Goal: Obtain resource: Download file/media

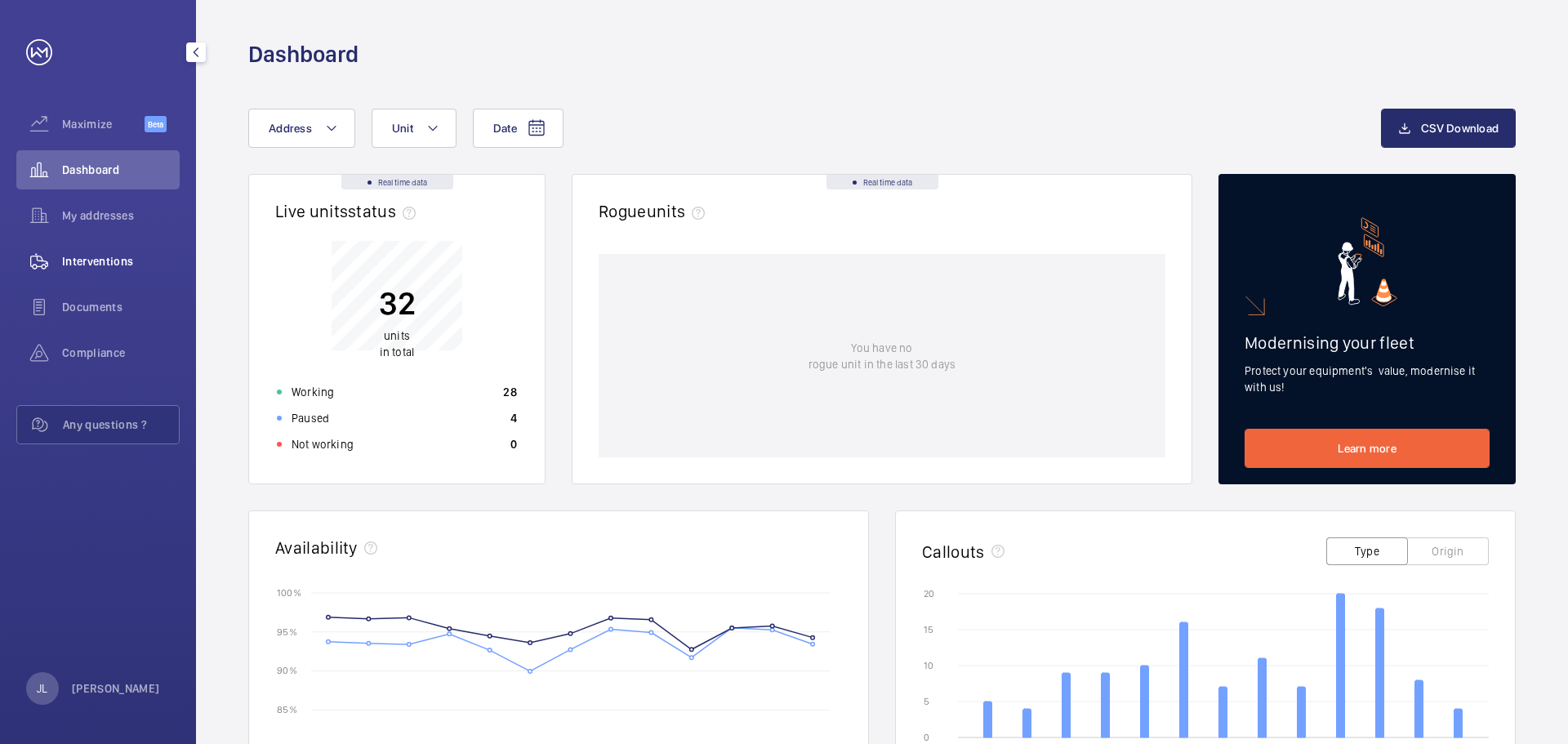
drag, startPoint x: 140, startPoint y: 269, endPoint x: 126, endPoint y: 252, distance: 22.0
click at [140, 269] on span "Interventions" at bounding box center [120, 262] width 117 height 17
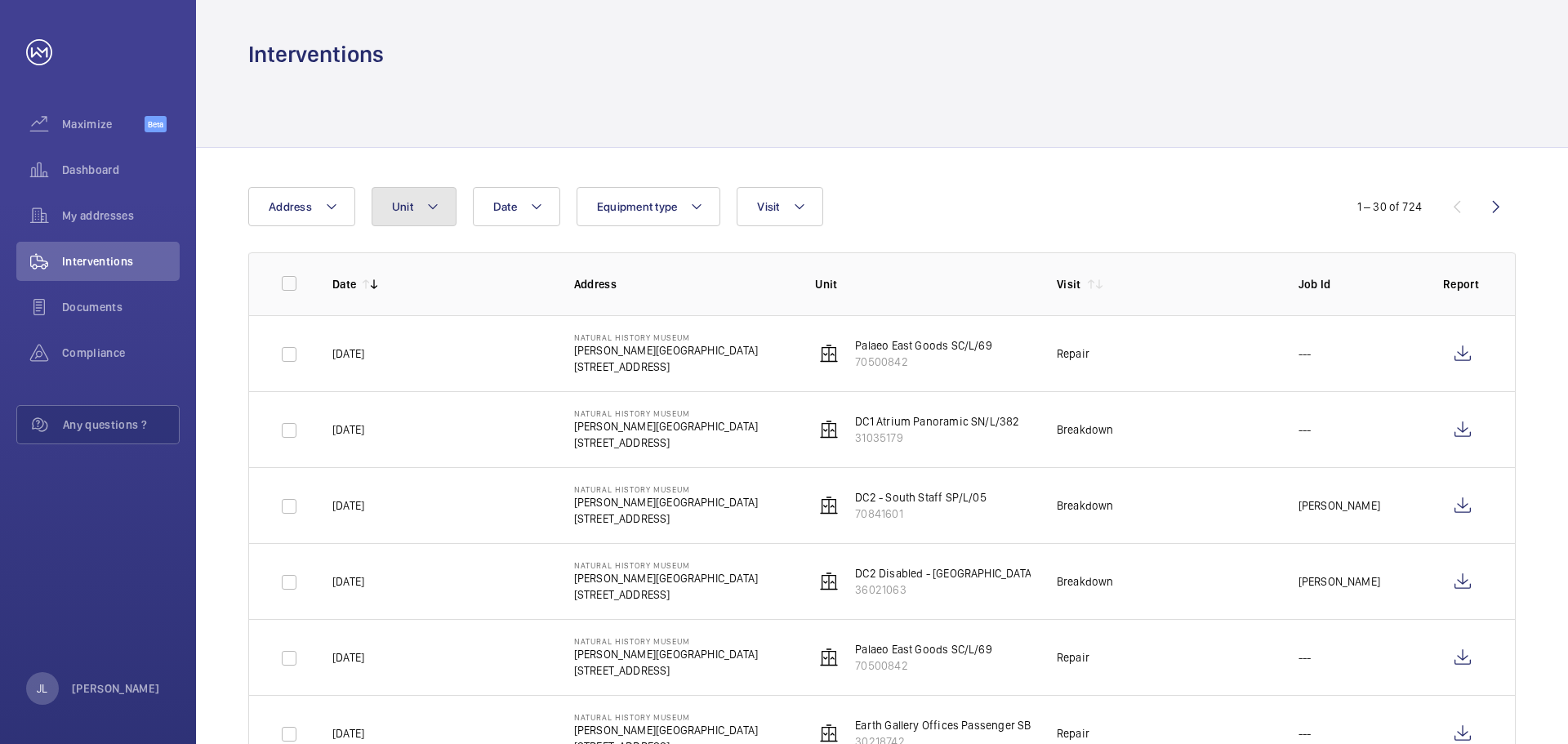
click at [444, 202] on button "Unit" at bounding box center [413, 206] width 85 height 39
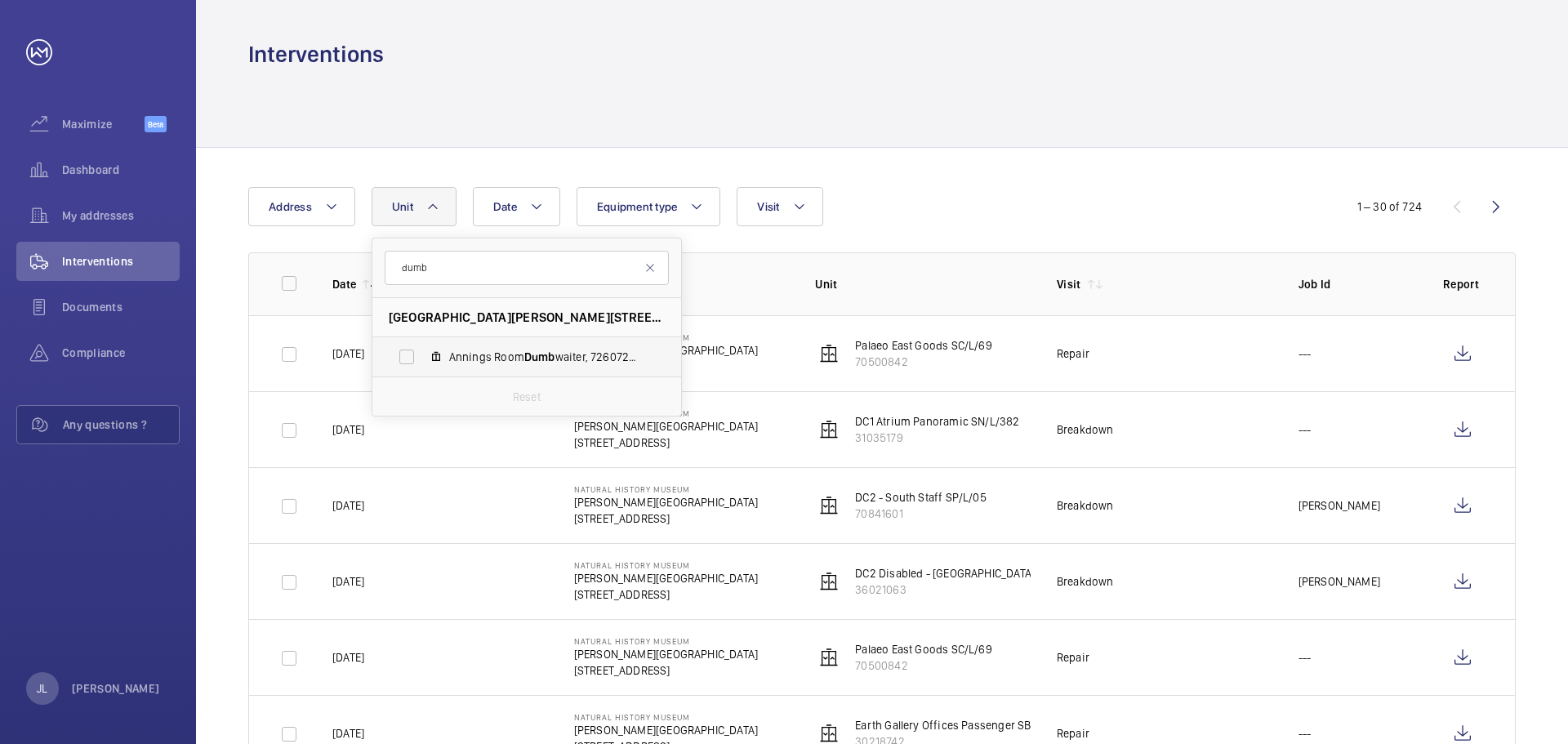
type input "dumb"
click at [570, 347] on label "Annings Room Dumb waiter, 72607257" at bounding box center [513, 357] width 282 height 39
click at [423, 347] on input "Annings Room Dumb waiter, 72607257" at bounding box center [407, 358] width 33 height 33
checkbox input "true"
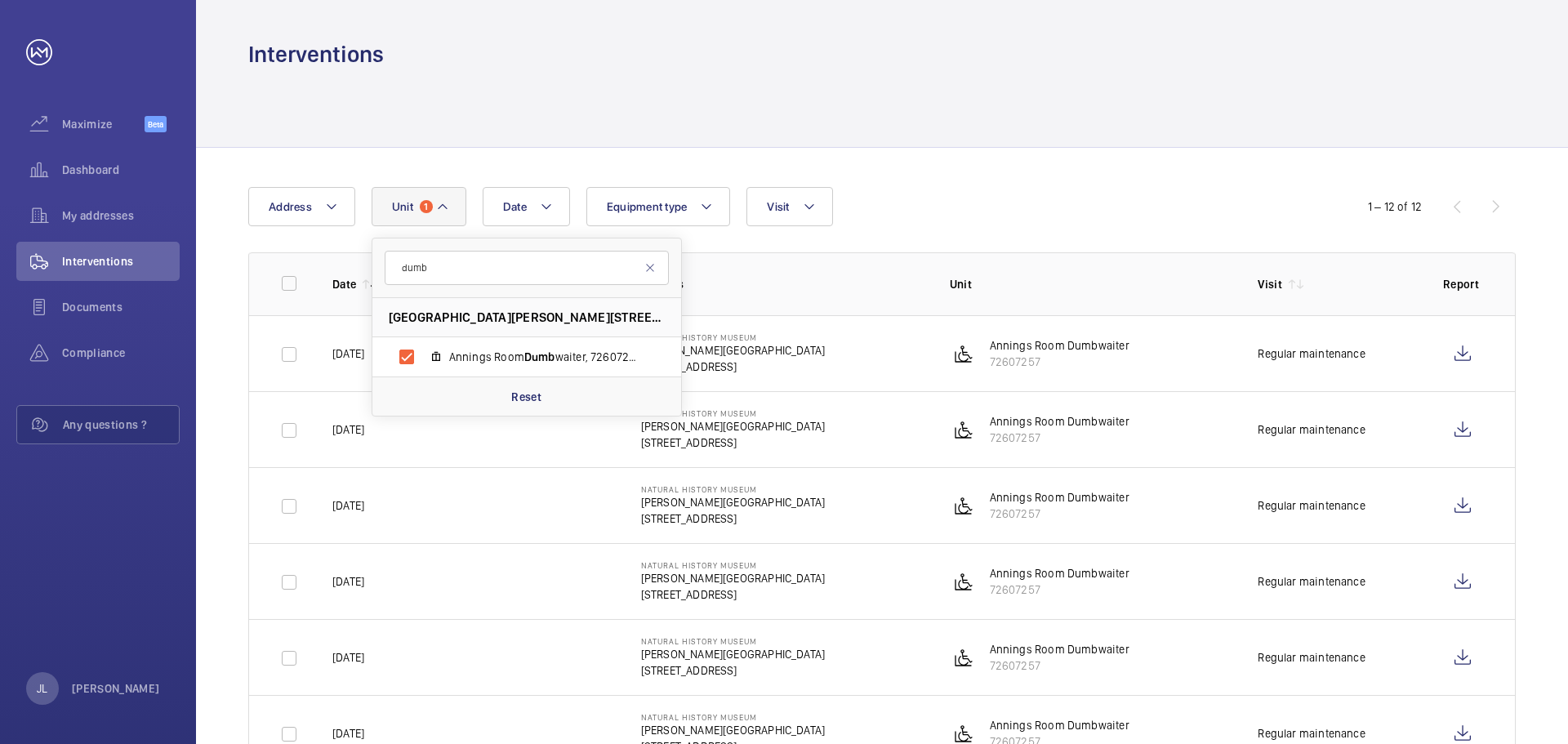
click at [1241, 185] on div "Date Address Unit 1 [GEOGRAPHIC_DATA][STREET_ADDRESS][PERSON_NAME] Dumb waiter,…" at bounding box center [881, 708] width 1372 height 1120
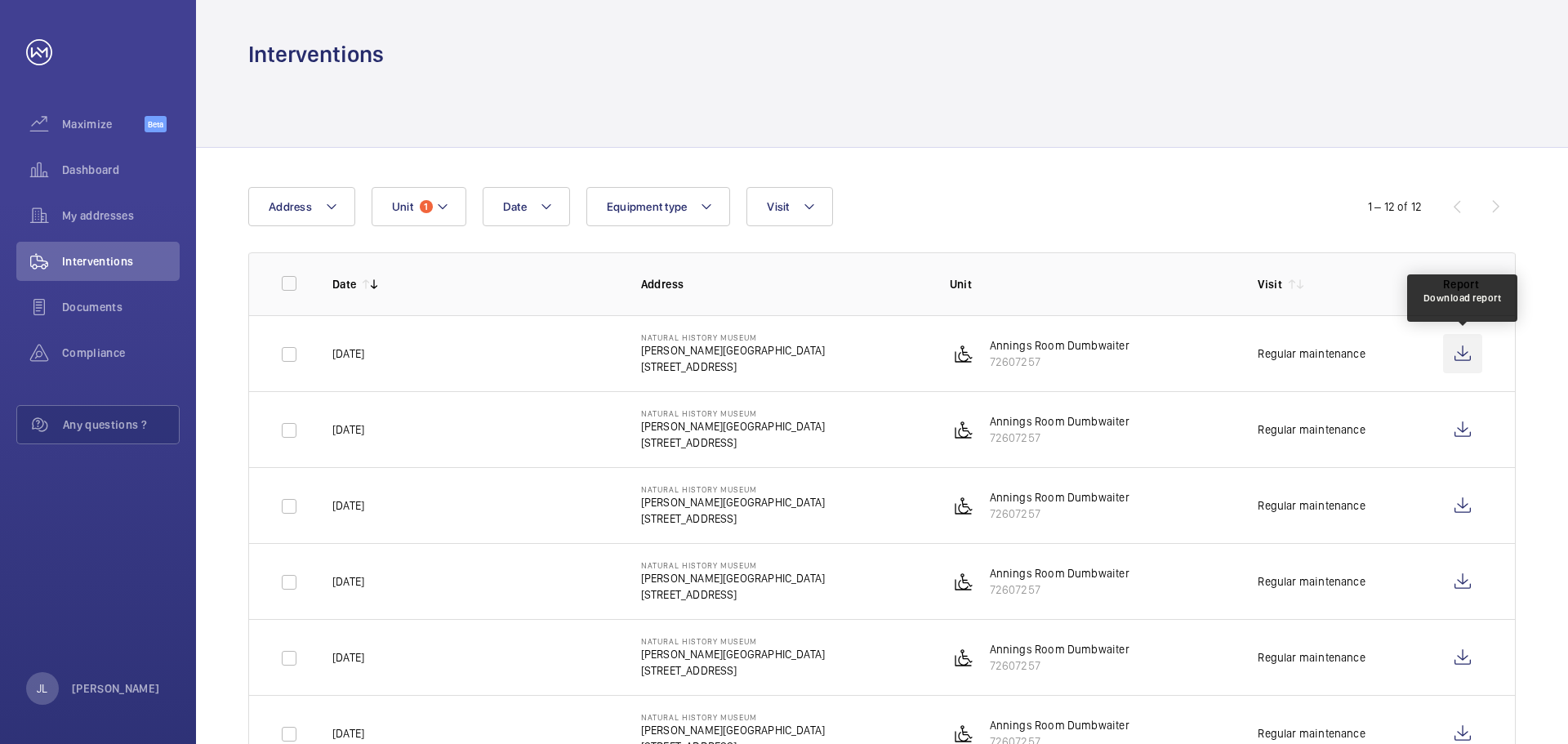
click at [1465, 357] on wm-front-icon-button at bounding box center [1462, 353] width 39 height 39
click at [427, 206] on span "1" at bounding box center [427, 206] width 13 height 13
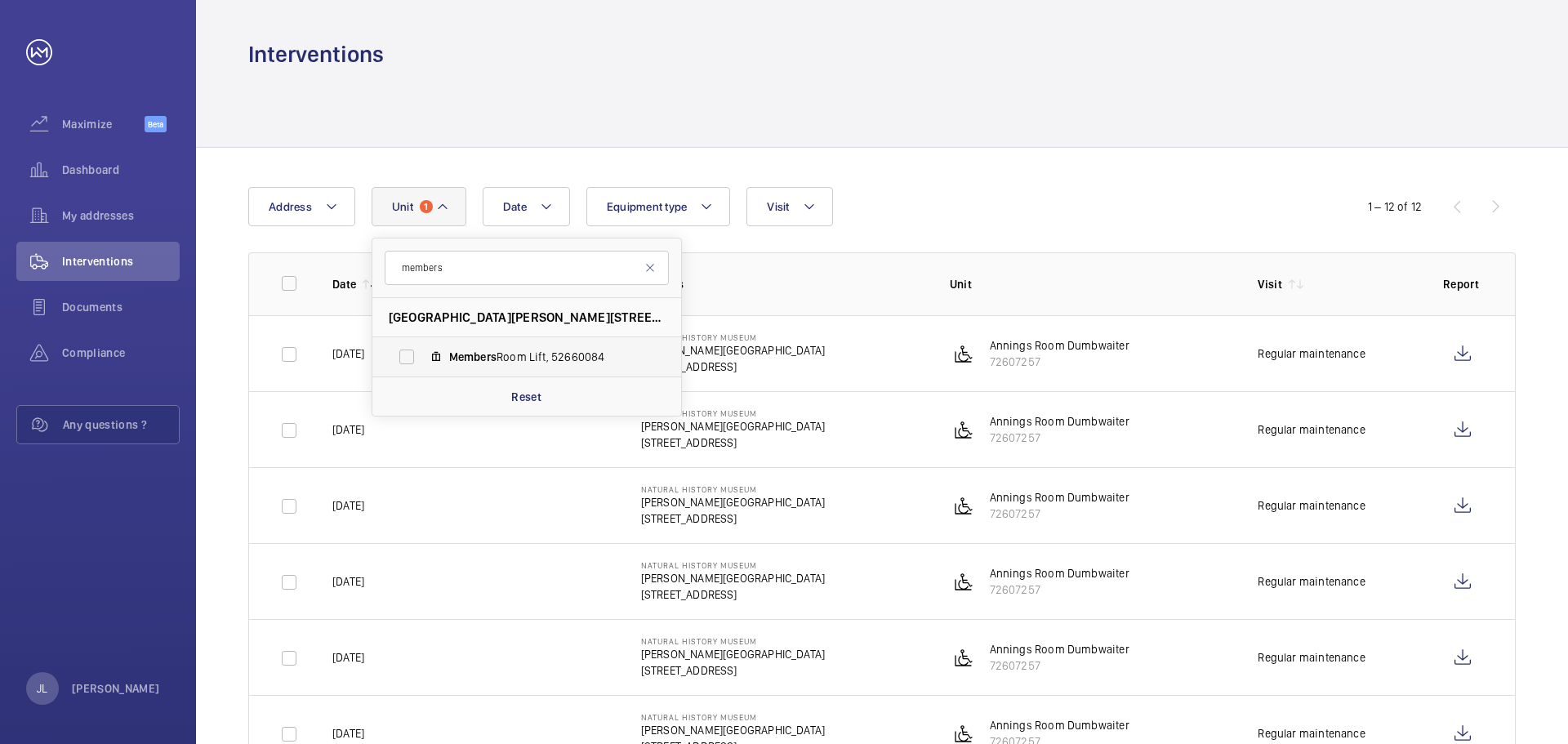
type input "members"
click at [471, 363] on span "Members Room Lift, 52660084" at bounding box center [544, 357] width 190 height 17
click at [423, 363] on input "Members Room Lift, 52660084" at bounding box center [407, 358] width 33 height 33
checkbox input "true"
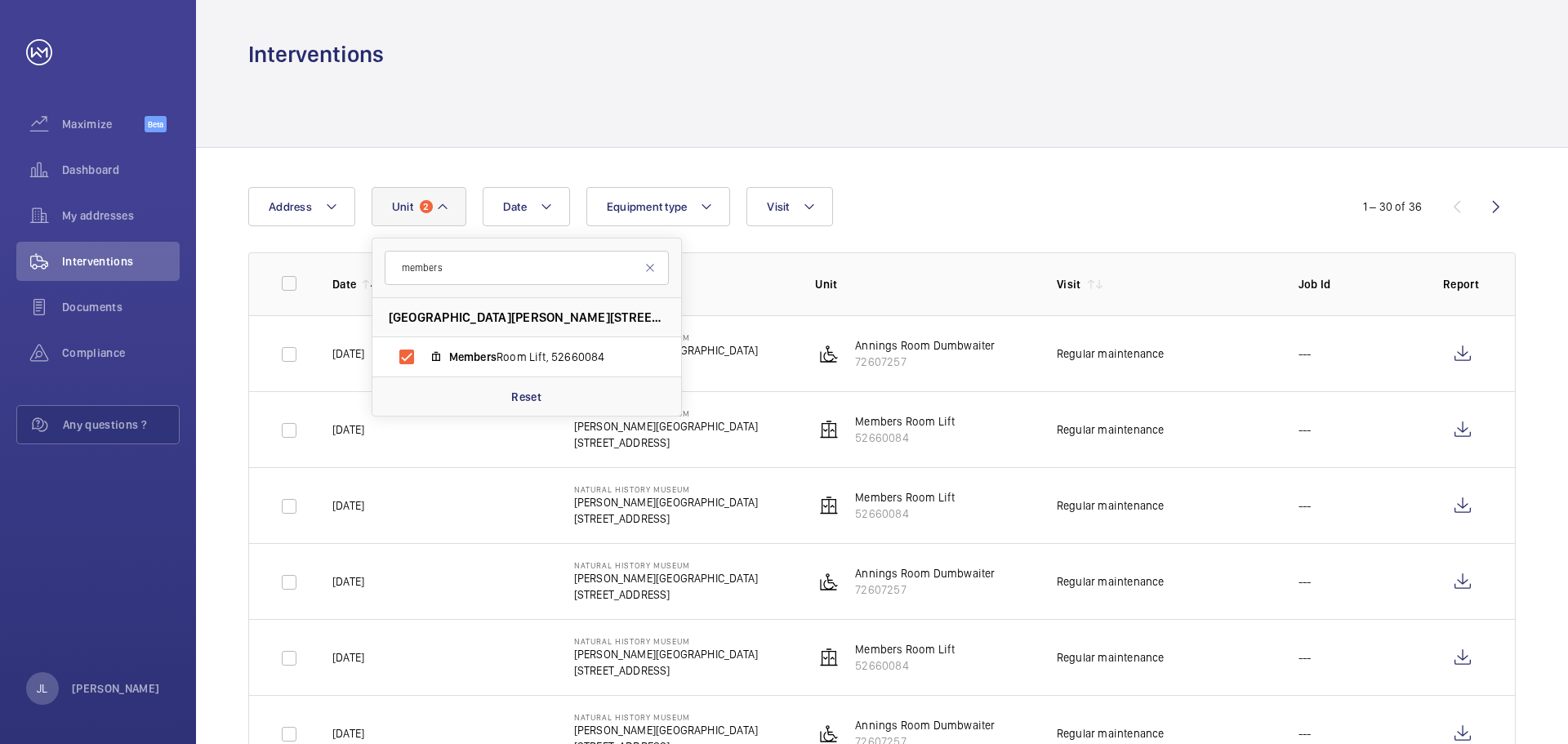
click at [1021, 194] on div "Date Address Unit [GEOGRAPHIC_DATA][STREET_ADDRESS][PERSON_NAME] Members Room L…" at bounding box center [784, 206] width 1071 height 39
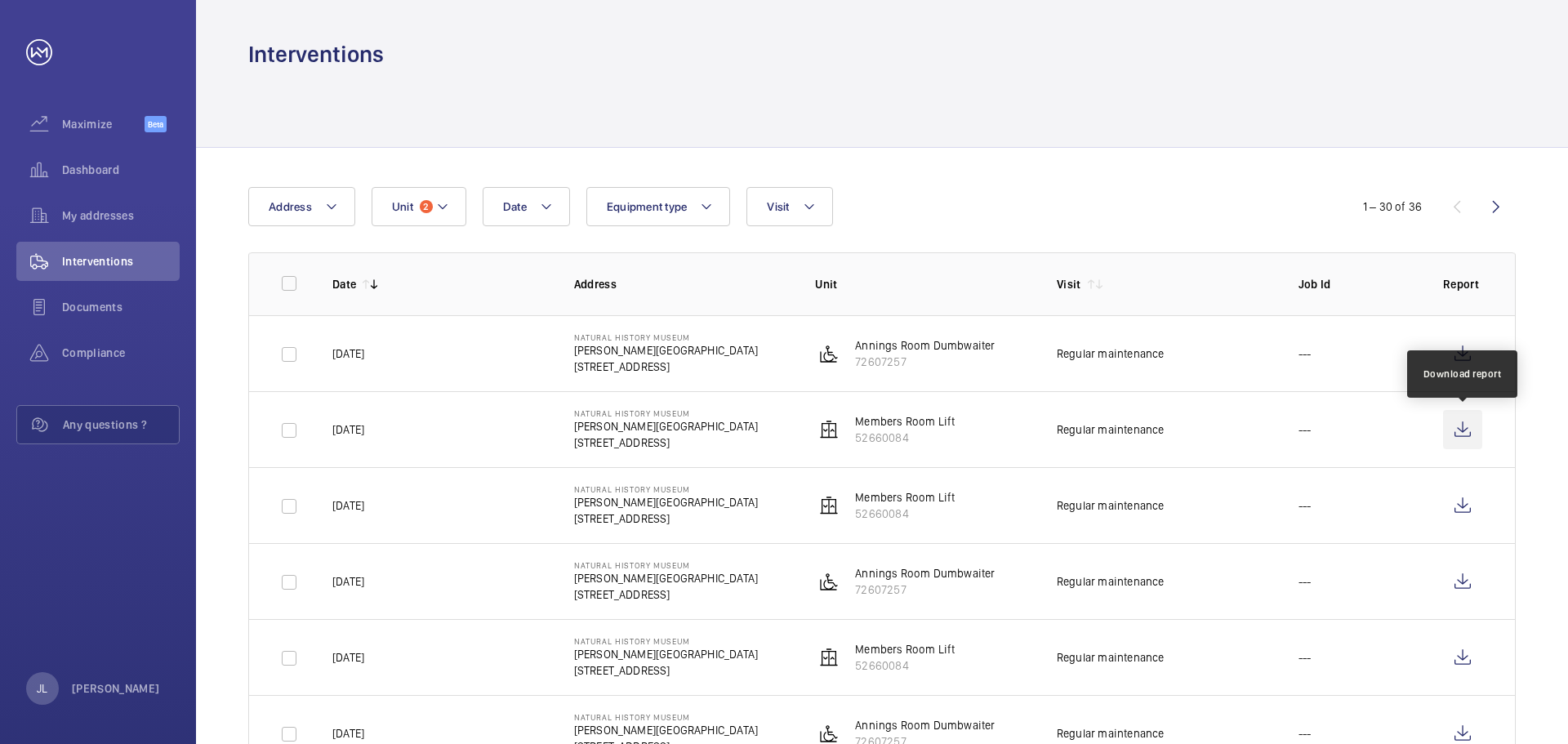
click at [1468, 438] on wm-front-icon-button at bounding box center [1462, 429] width 39 height 39
